Goal: Task Accomplishment & Management: Use online tool/utility

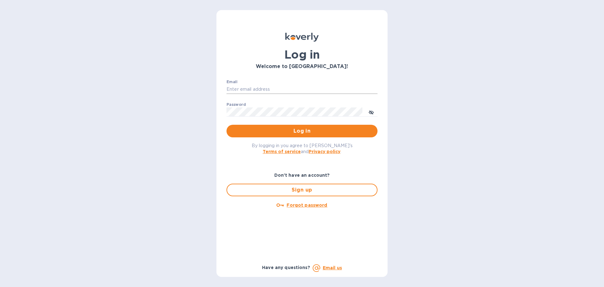
click at [371, 89] on keeper-lock "Open Keeper Popup" at bounding box center [373, 89] width 8 height 8
type input "[PERSON_NAME][EMAIL_ADDRESS][DOMAIN_NAME]"
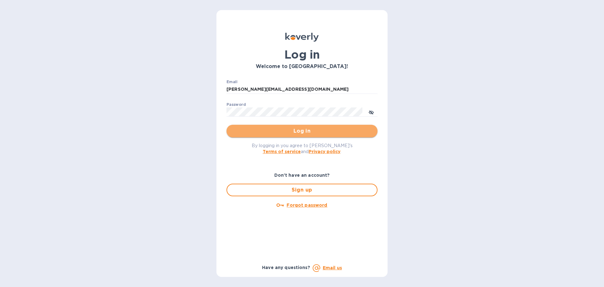
click at [309, 132] on span "Log in" at bounding box center [302, 131] width 141 height 8
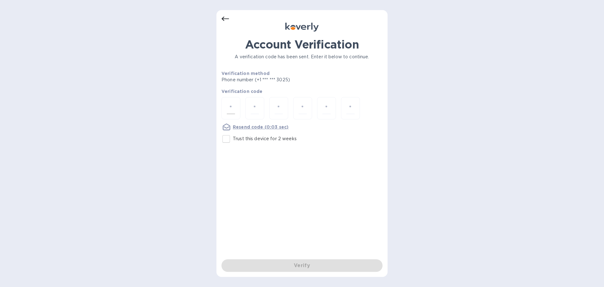
click at [236, 108] on div at bounding box center [231, 108] width 19 height 22
type input "6"
type input "2"
type input "1"
type input "8"
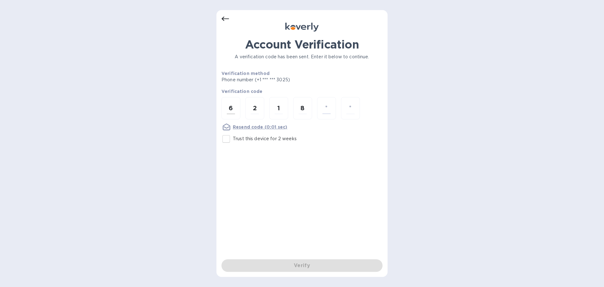
type input "9"
type input "7"
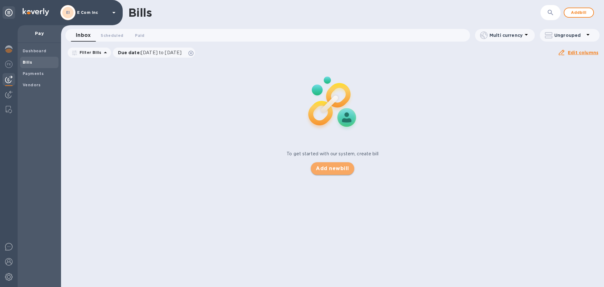
click at [332, 168] on span "Add new bill" at bounding box center [332, 169] width 33 height 8
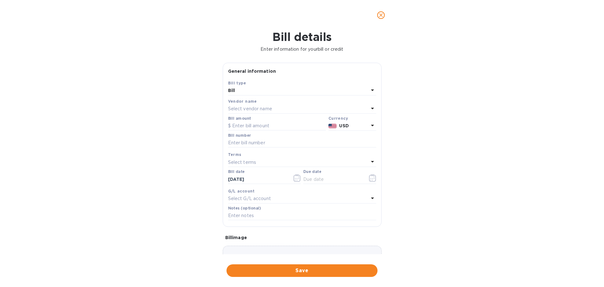
click at [246, 109] on p "Select vendor name" at bounding box center [250, 108] width 44 height 7
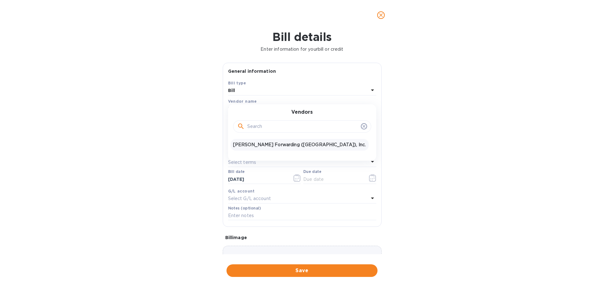
click at [252, 143] on p "[PERSON_NAME] Forwarding ([GEOGRAPHIC_DATA]), Inc." at bounding box center [299, 144] width 133 height 7
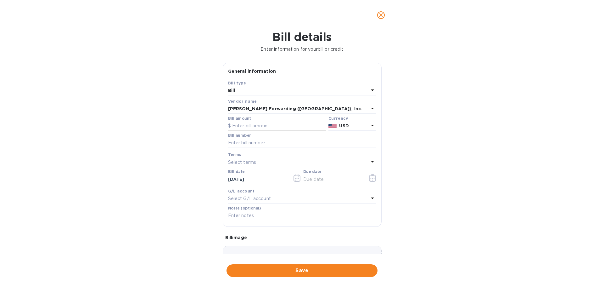
click at [256, 123] on input "text" at bounding box center [277, 125] width 98 height 9
type input "8,434.70"
click at [258, 138] on input "text" at bounding box center [302, 142] width 148 height 9
type input "BNA503378299"
click at [250, 158] on div "Select terms" at bounding box center [298, 162] width 141 height 9
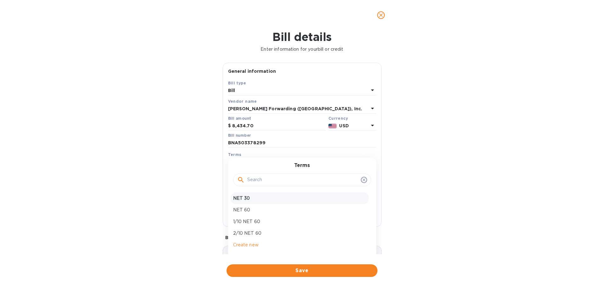
click at [254, 195] on p "NET 30" at bounding box center [299, 198] width 133 height 7
type input "[DATE]"
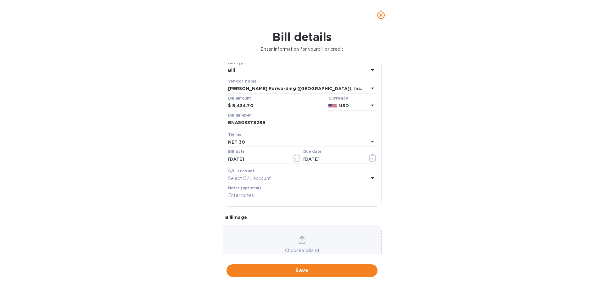
scroll to position [44, 0]
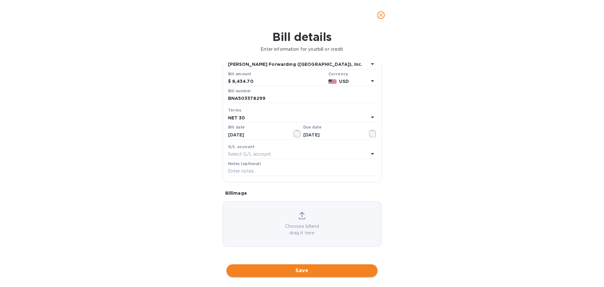
click at [308, 268] on span "Save" at bounding box center [302, 270] width 141 height 8
